Goal: Information Seeking & Learning: Learn about a topic

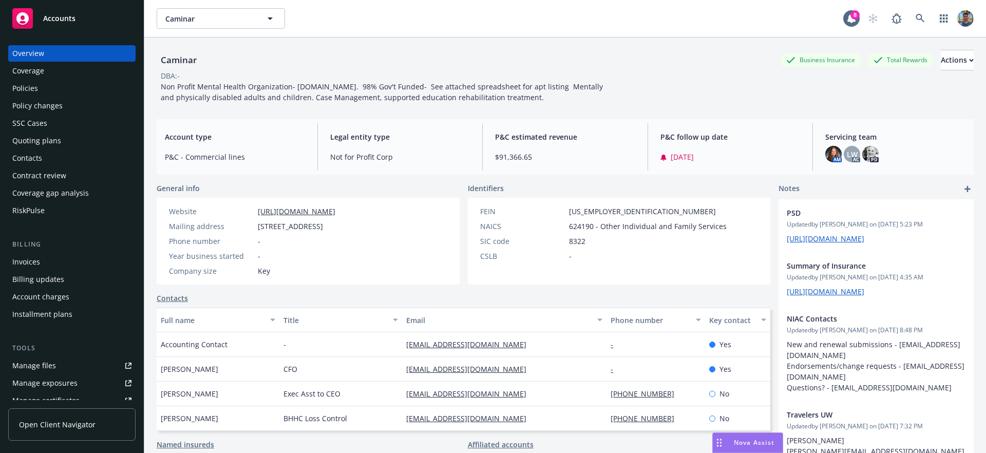
click at [36, 88] on div "Policies" at bounding box center [25, 88] width 26 height 16
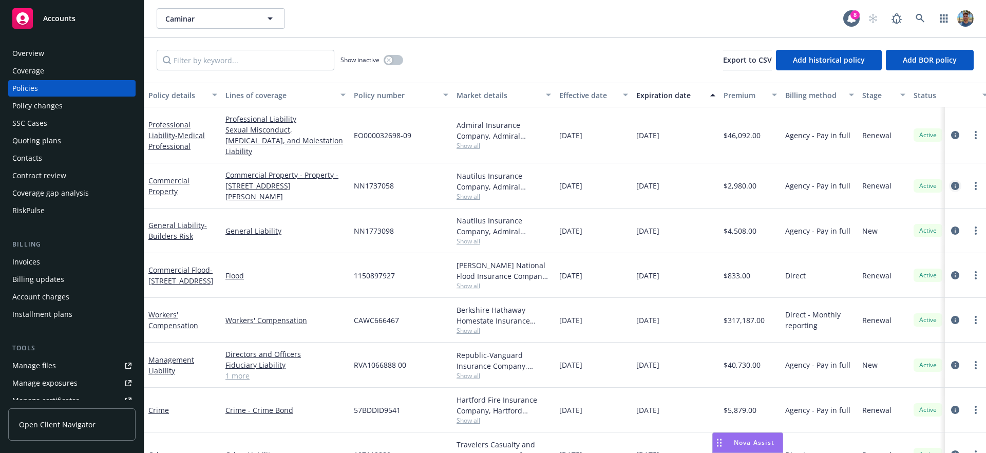
click at [951, 180] on link "circleInformation" at bounding box center [955, 186] width 12 height 12
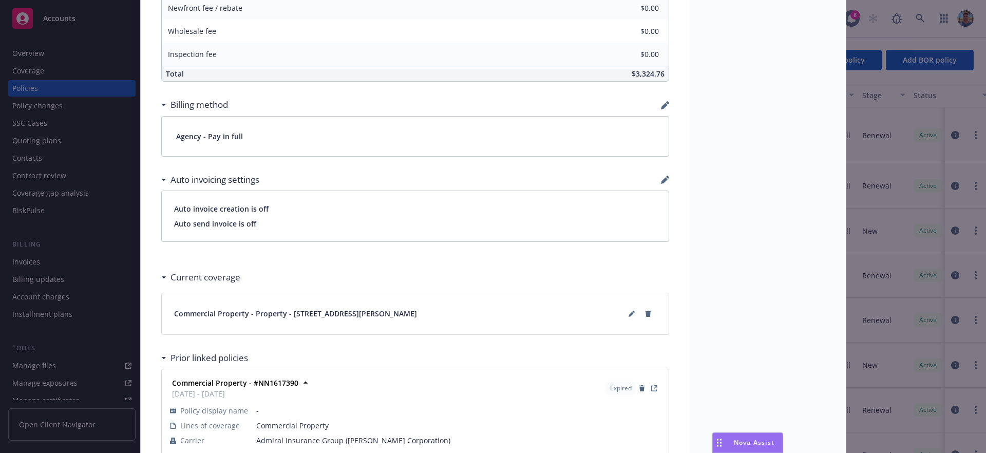
scroll to position [434, 0]
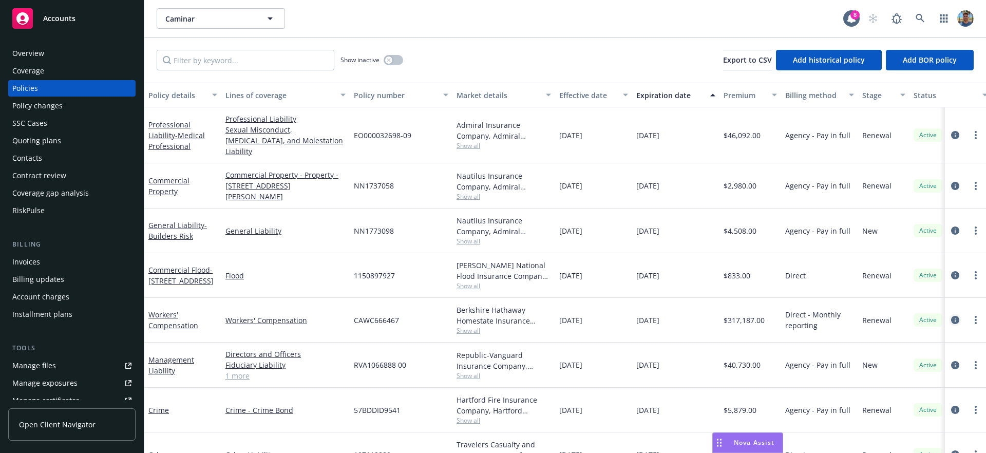
click at [951, 316] on icon "circleInformation" at bounding box center [955, 320] width 8 height 8
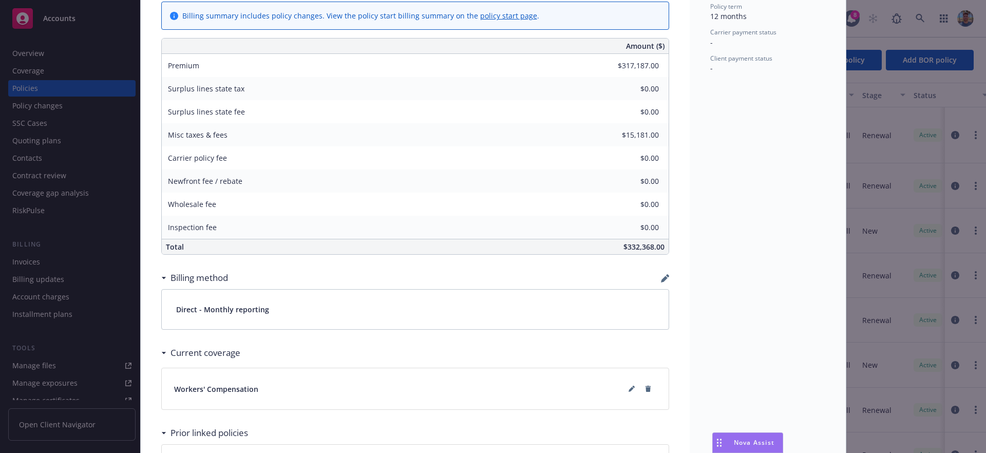
scroll to position [689, 0]
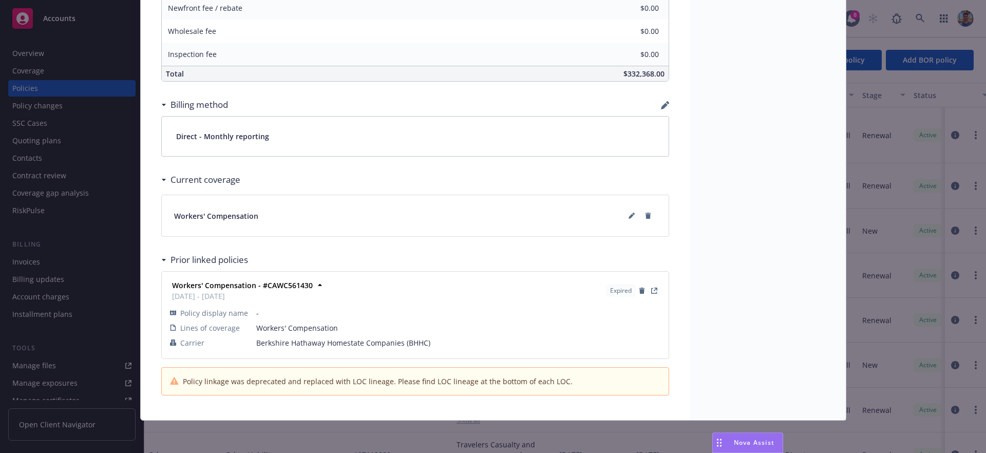
click at [223, 215] on span "Workers' Compensation" at bounding box center [216, 216] width 84 height 11
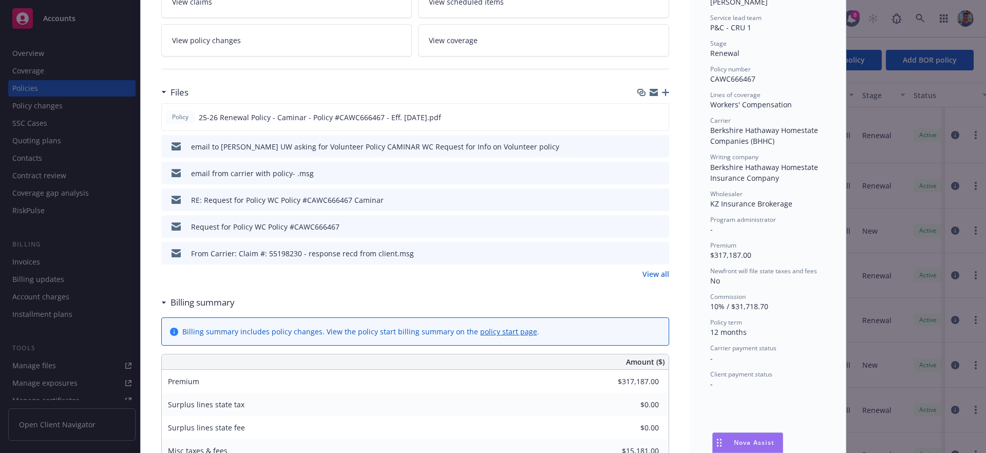
scroll to position [70, 0]
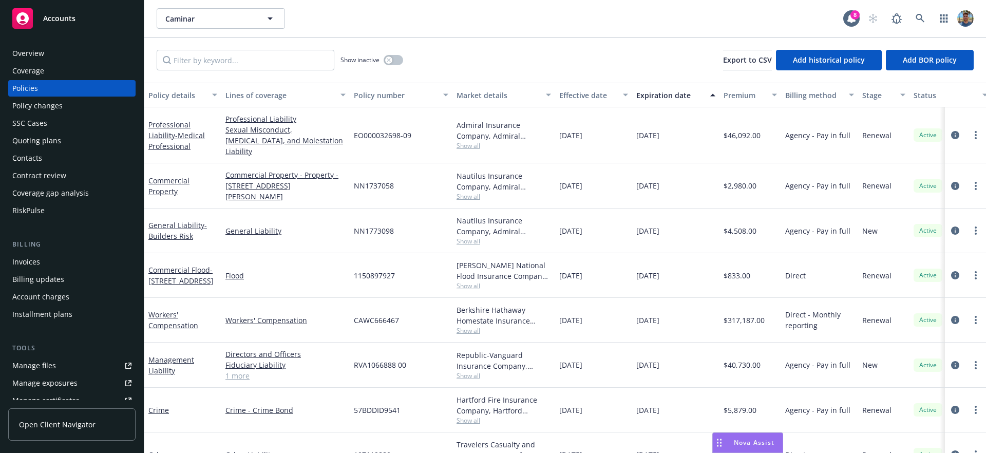
click at [41, 66] on div "Coverage" at bounding box center [28, 71] width 32 height 16
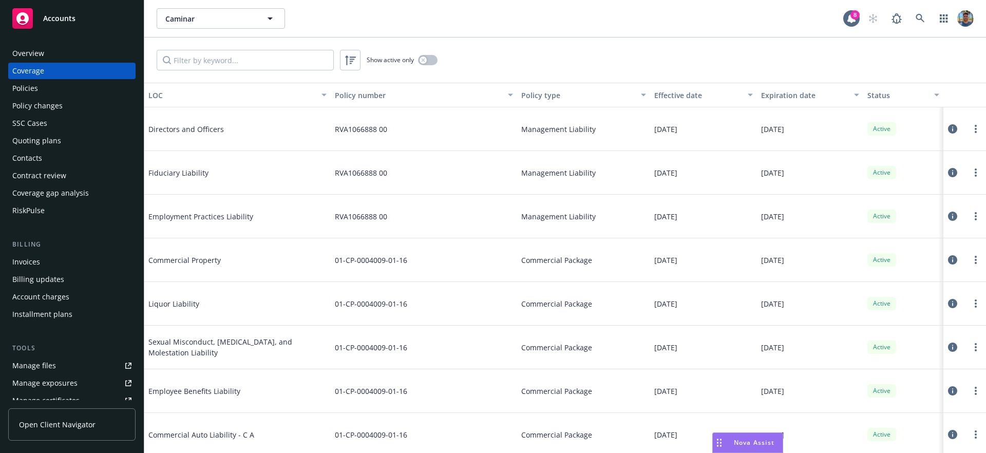
click at [948, 260] on icon at bounding box center [952, 259] width 9 height 9
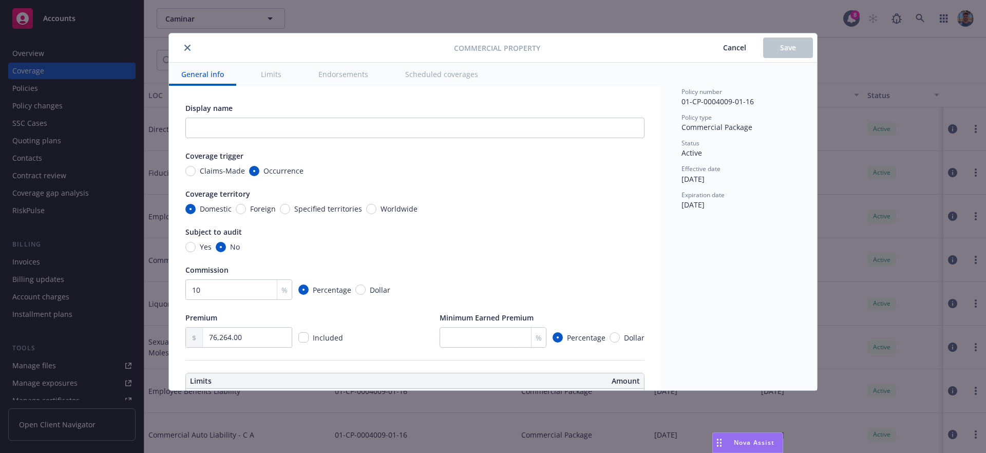
click at [410, 78] on button "Scheduled coverages" at bounding box center [442, 74] width 98 height 23
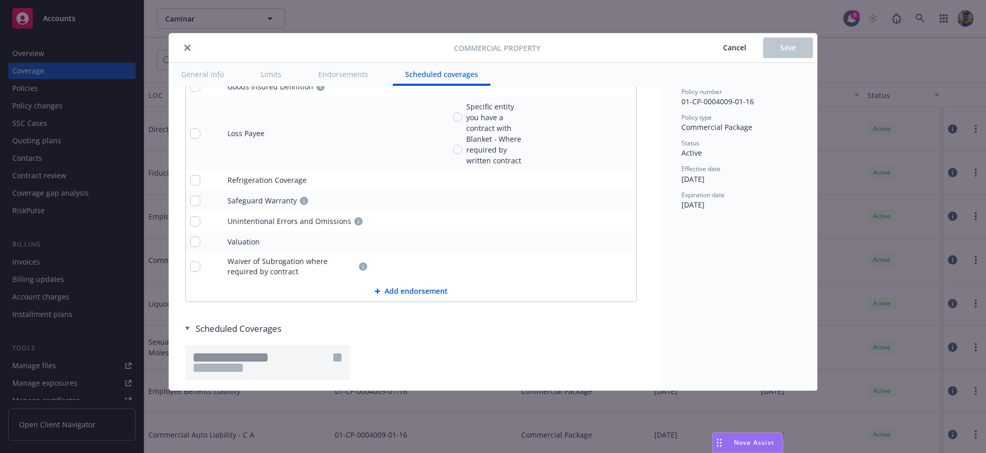
scroll to position [3711, 0]
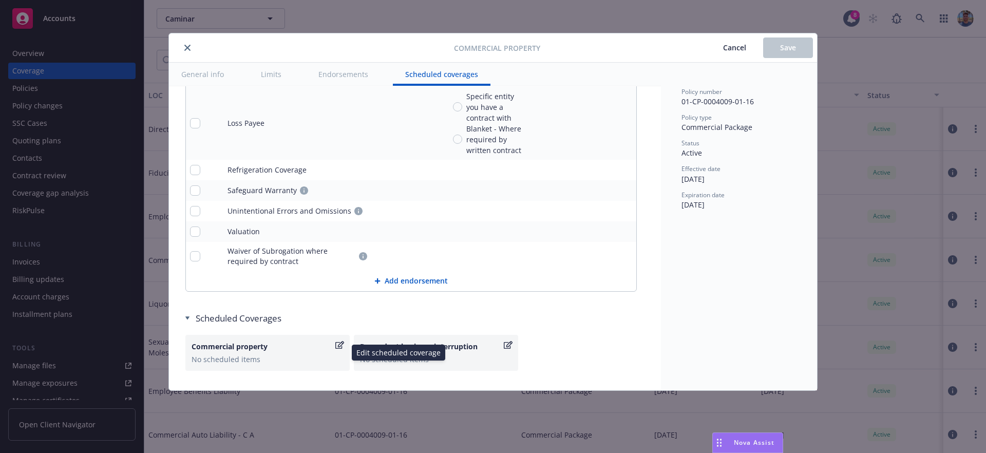
click at [342, 345] on icon "button" at bounding box center [339, 345] width 9 height 8
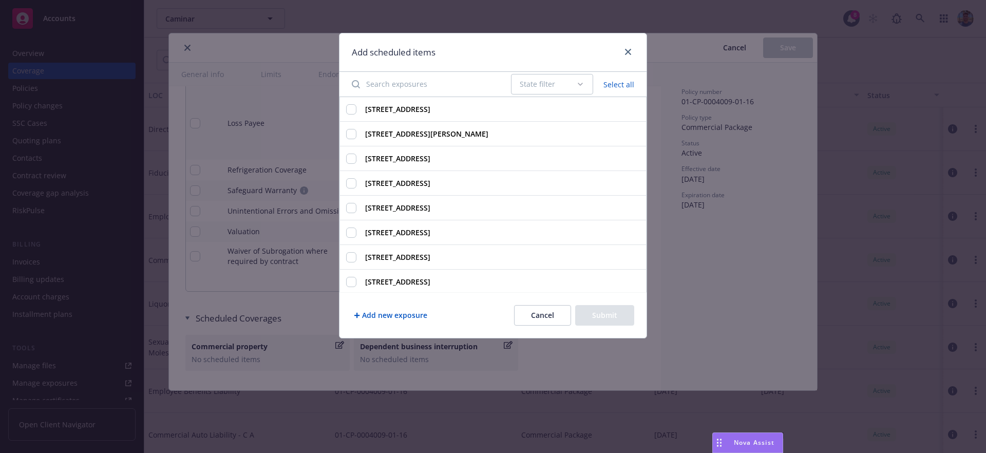
click at [539, 316] on button "Cancel" at bounding box center [542, 315] width 57 height 21
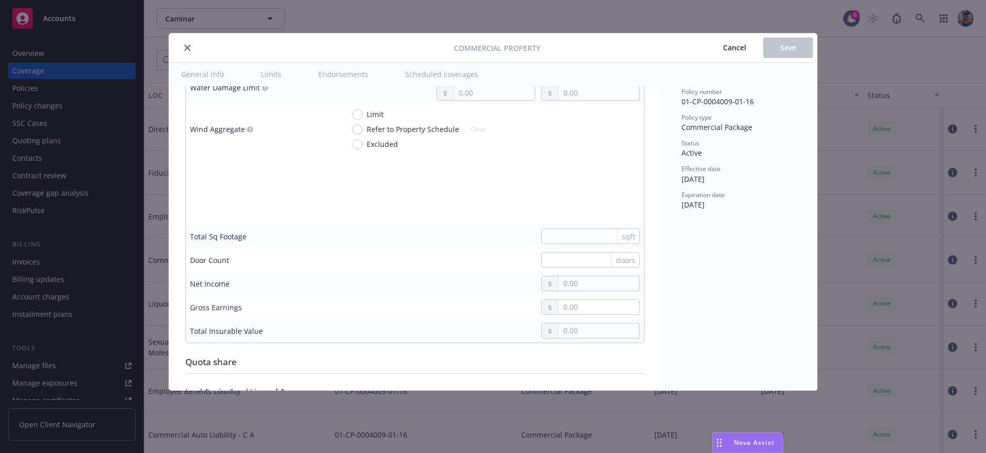
scroll to position [3729, 0]
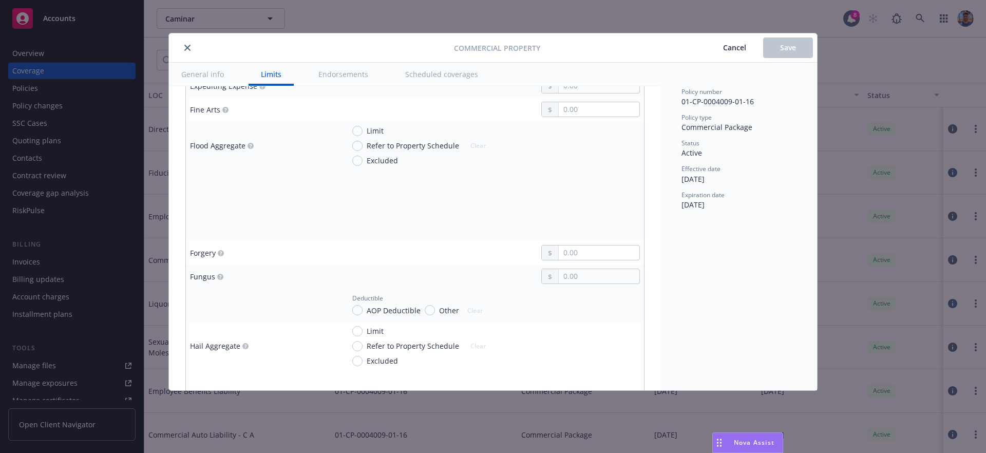
click at [435, 79] on button "Scheduled coverages" at bounding box center [442, 74] width 98 height 23
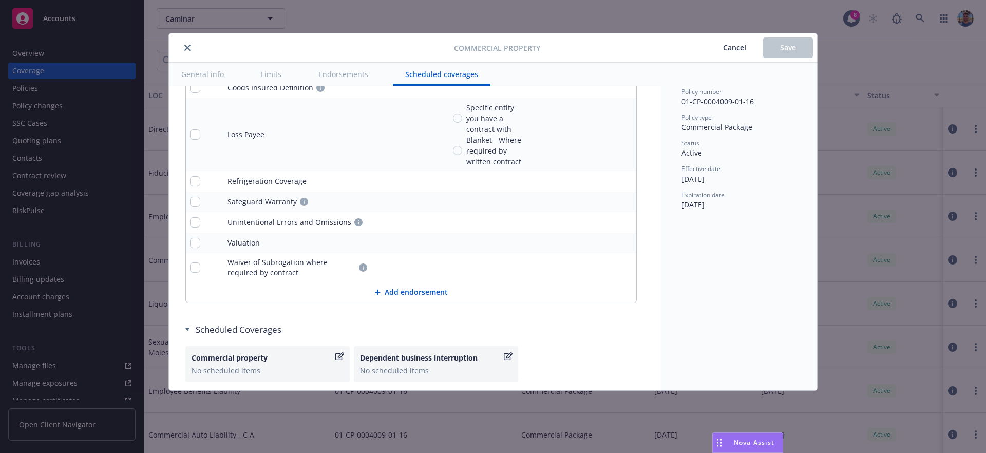
scroll to position [3712, 0]
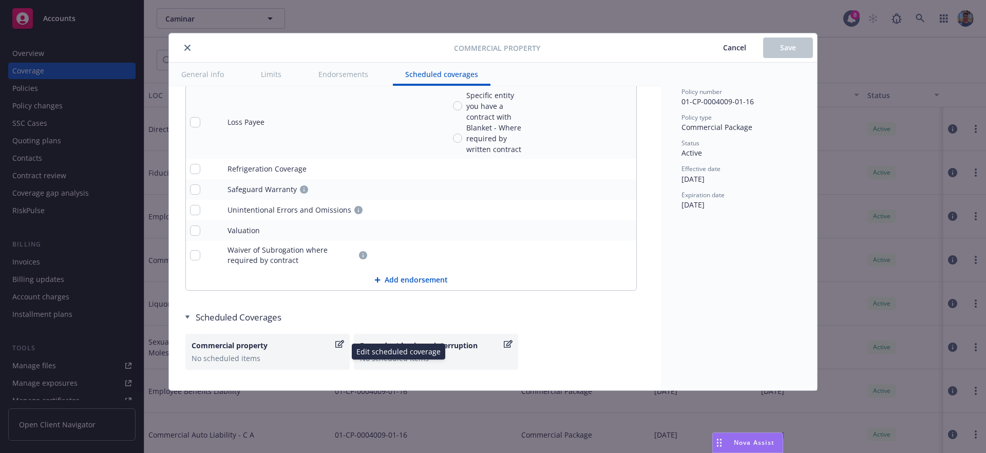
click at [275, 340] on div "Commercial property" at bounding box center [263, 345] width 142 height 11
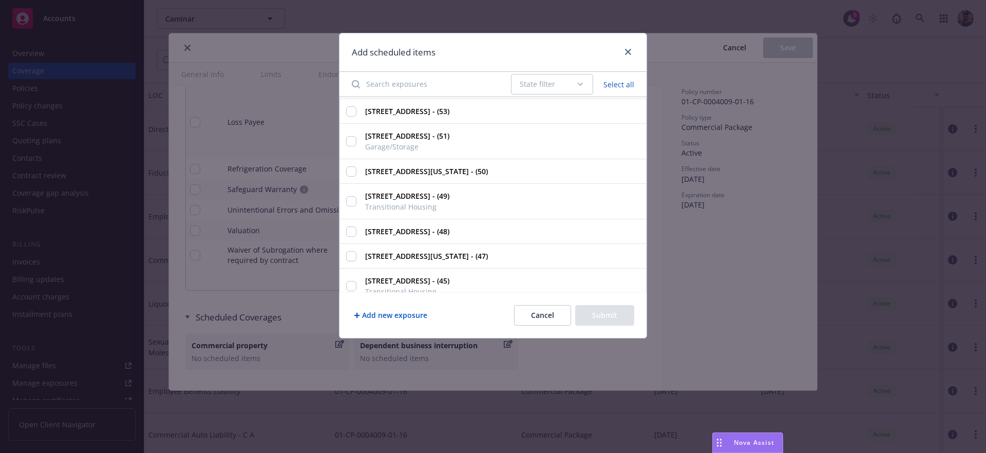
scroll to position [676, 0]
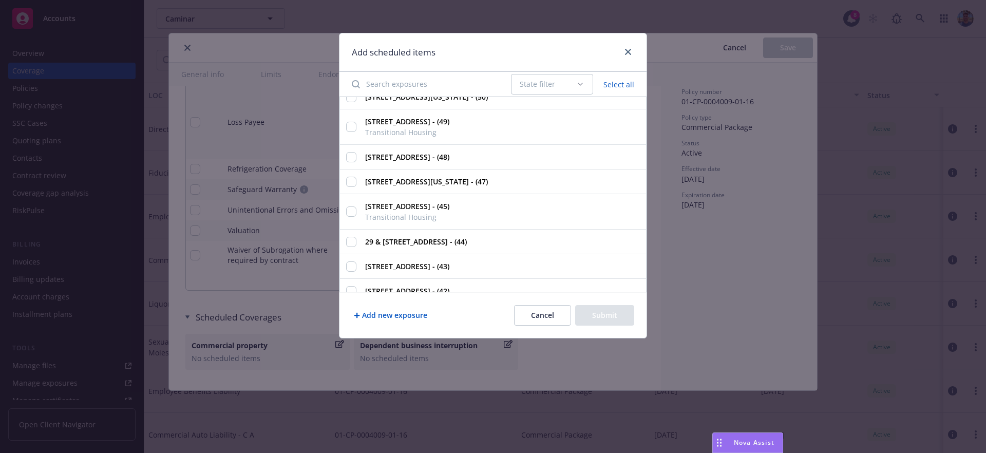
click at [546, 325] on button "Cancel" at bounding box center [542, 315] width 57 height 21
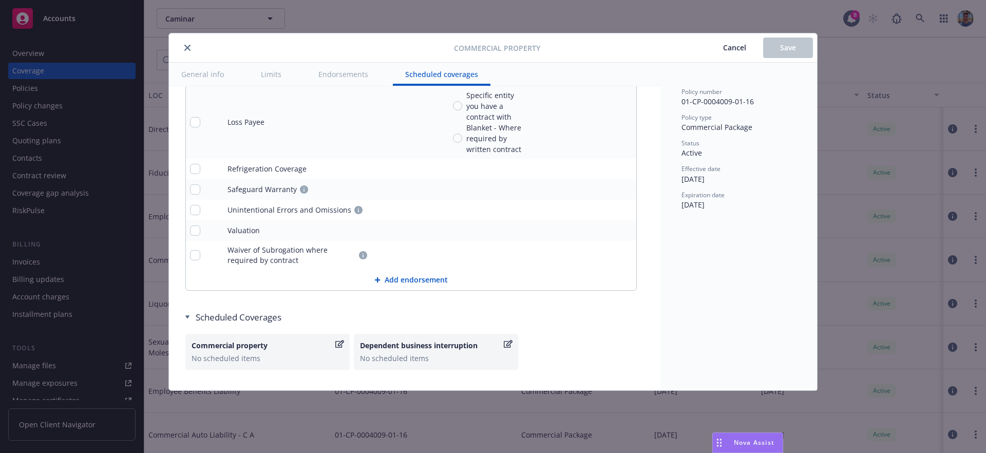
click at [733, 51] on span "Cancel" at bounding box center [734, 48] width 23 height 10
